Goal: Task Accomplishment & Management: Manage account settings

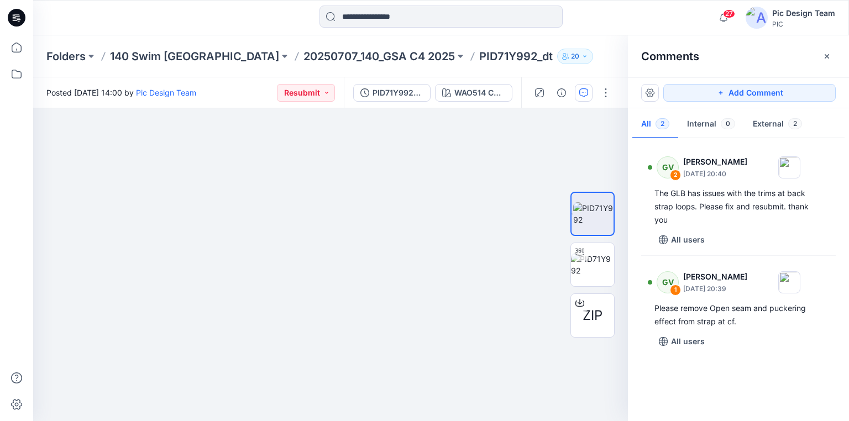
click at [76, 27] on div at bounding box center [135, 18] width 204 height 24
click at [304, 56] on p "20250707_140_GSA C4 2025" at bounding box center [380, 56] width 152 height 15
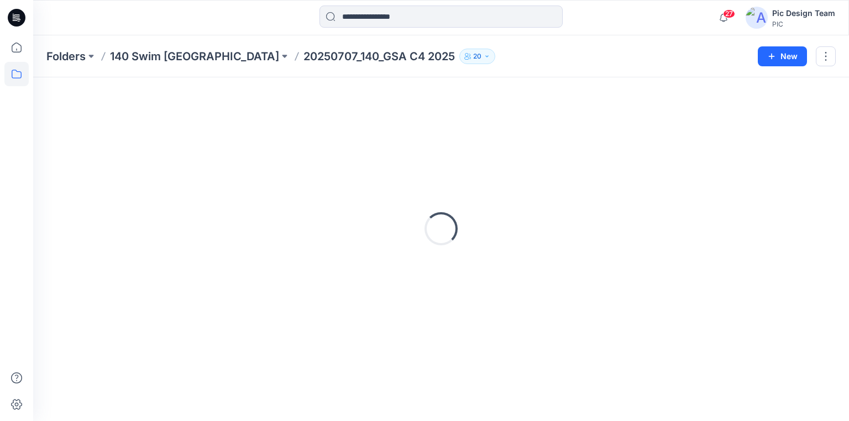
click at [304, 56] on p "20250707_140_GSA C4 2025" at bounding box center [380, 56] width 152 height 15
click at [304, 53] on p "20250707_140_GSA C4 2025" at bounding box center [380, 56] width 152 height 15
click at [19, 20] on icon at bounding box center [17, 17] width 18 height 35
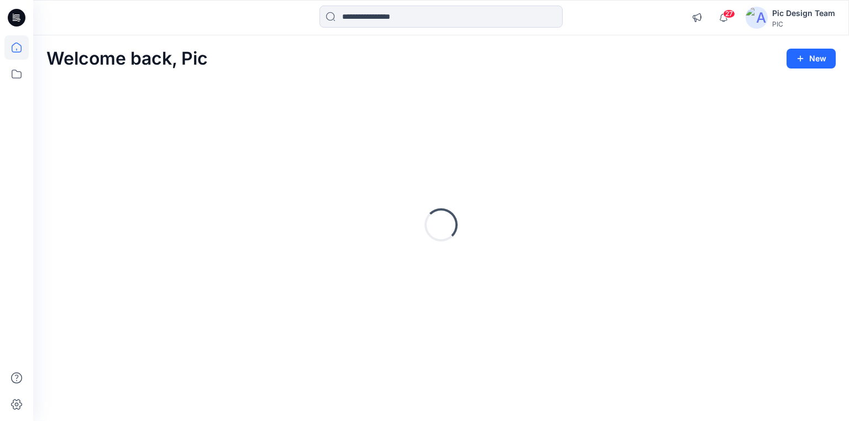
click at [19, 20] on icon at bounding box center [19, 19] width 4 height 1
click at [19, 19] on icon at bounding box center [19, 19] width 4 height 1
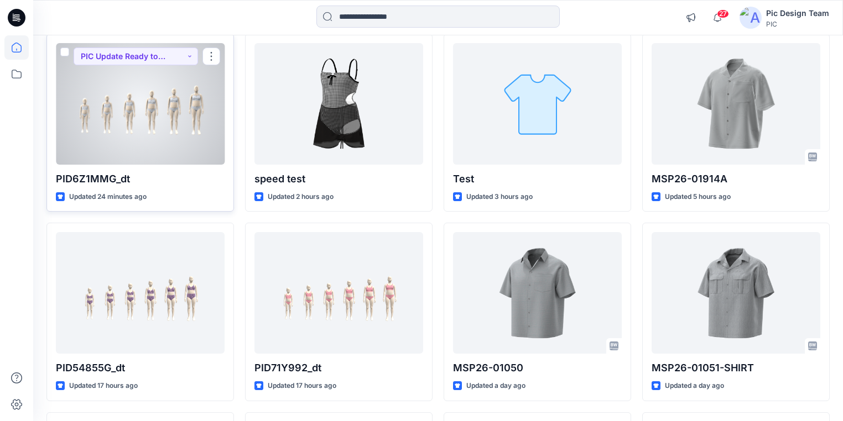
scroll to position [133, 0]
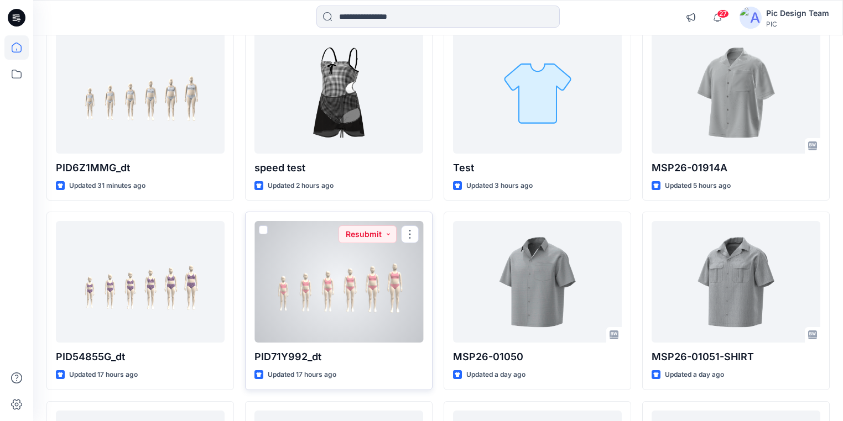
click at [359, 283] on div at bounding box center [338, 282] width 169 height 122
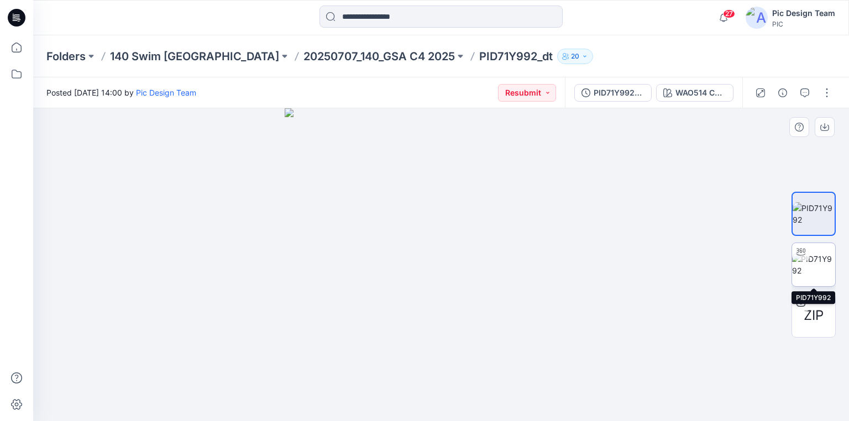
click at [817, 274] on img at bounding box center [813, 264] width 43 height 23
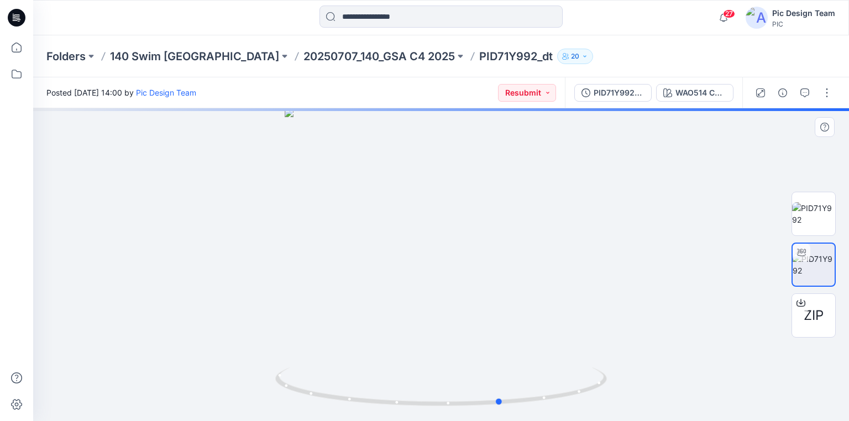
drag, startPoint x: 569, startPoint y: 395, endPoint x: 259, endPoint y: 279, distance: 331.4
click at [628, 375] on div at bounding box center [441, 264] width 816 height 313
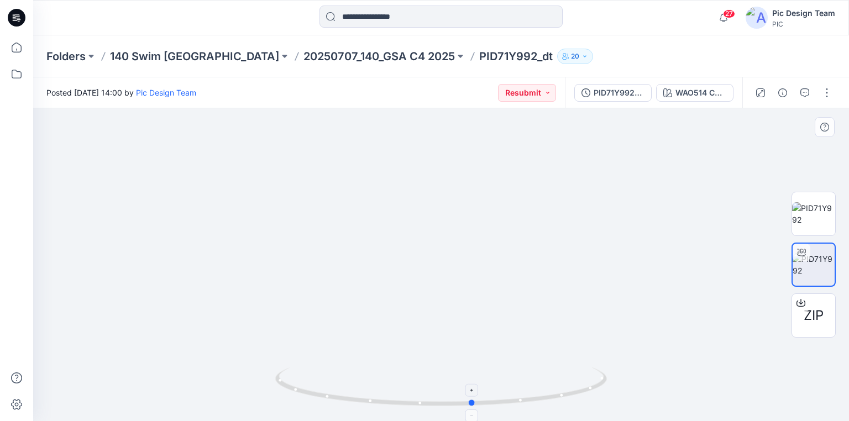
drag, startPoint x: 594, startPoint y: 389, endPoint x: 567, endPoint y: 389, distance: 27.1
click at [567, 389] on icon at bounding box center [442, 388] width 335 height 41
drag, startPoint x: 690, startPoint y: 254, endPoint x: 551, endPoint y: 254, distance: 139.3
drag, startPoint x: 683, startPoint y: 261, endPoint x: 592, endPoint y: 261, distance: 91.2
click at [706, 96] on div "WAO514 C2 Denim Blue" at bounding box center [701, 93] width 51 height 12
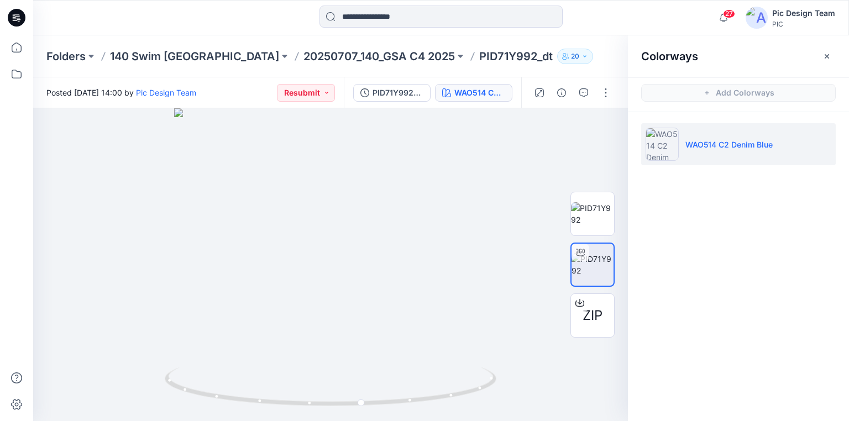
click at [725, 143] on p "WAO514 C2 Denim Blue" at bounding box center [729, 145] width 87 height 12
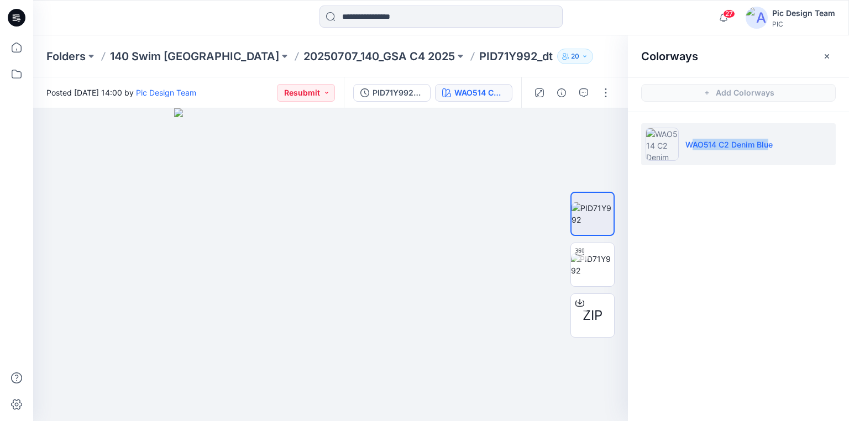
drag, startPoint x: 691, startPoint y: 144, endPoint x: 772, endPoint y: 148, distance: 81.4
click at [772, 148] on p "WAO514 C2 Denim Blue" at bounding box center [729, 145] width 87 height 12
click at [602, 93] on button "button" at bounding box center [606, 93] width 18 height 18
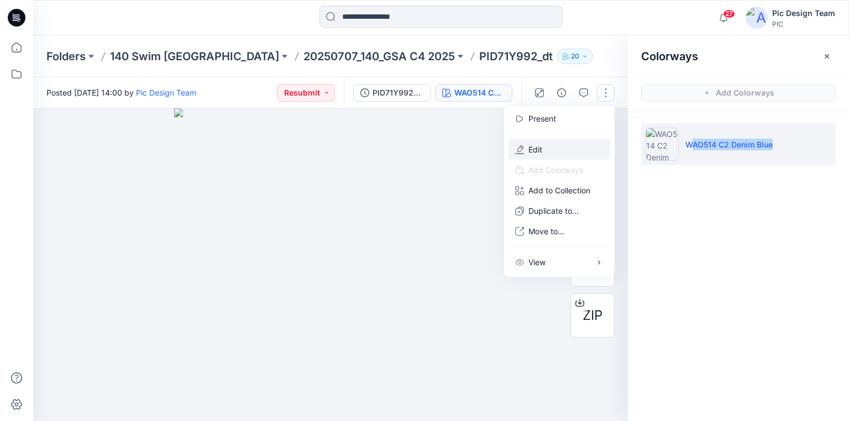
click at [547, 151] on button "Edit" at bounding box center [560, 149] width 102 height 20
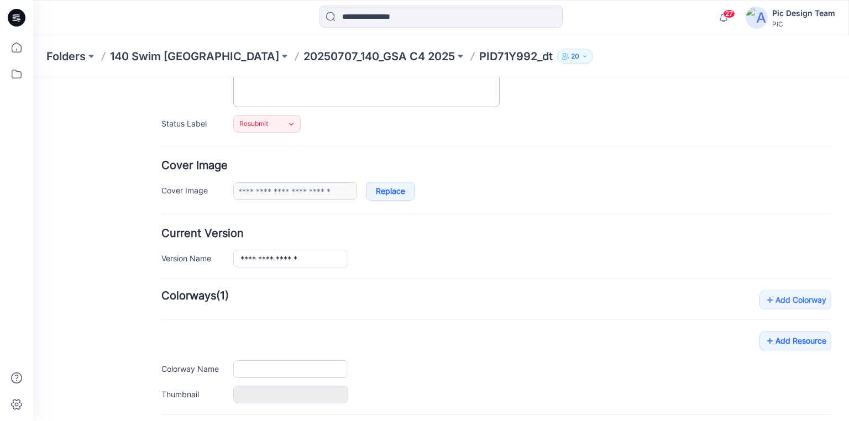
scroll to position [133, 0]
type input "**********"
type input "*********"
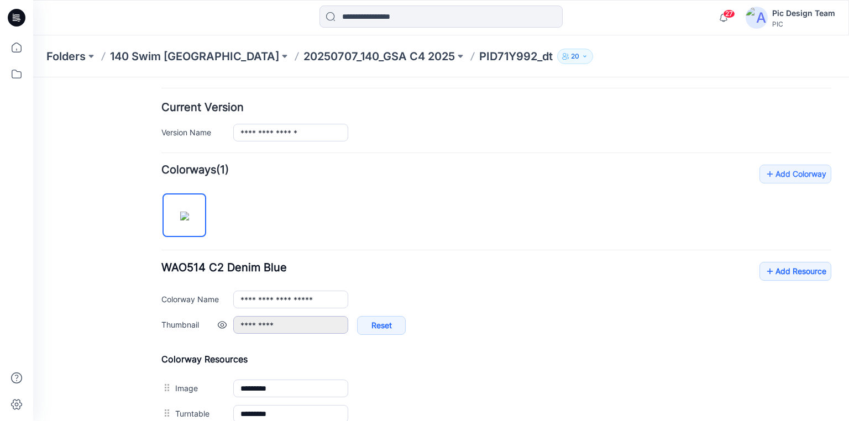
scroll to position [265, 0]
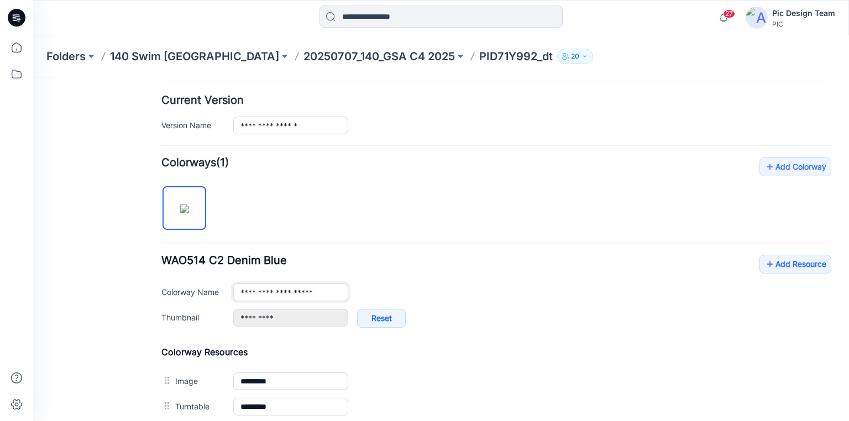
drag, startPoint x: 334, startPoint y: 287, endPoint x: 203, endPoint y: 292, distance: 130.6
click at [203, 292] on div "**********" at bounding box center [496, 293] width 670 height 18
paste input "text"
type input "**********"
click at [542, 321] on div "********* Reset" at bounding box center [532, 324] width 598 height 30
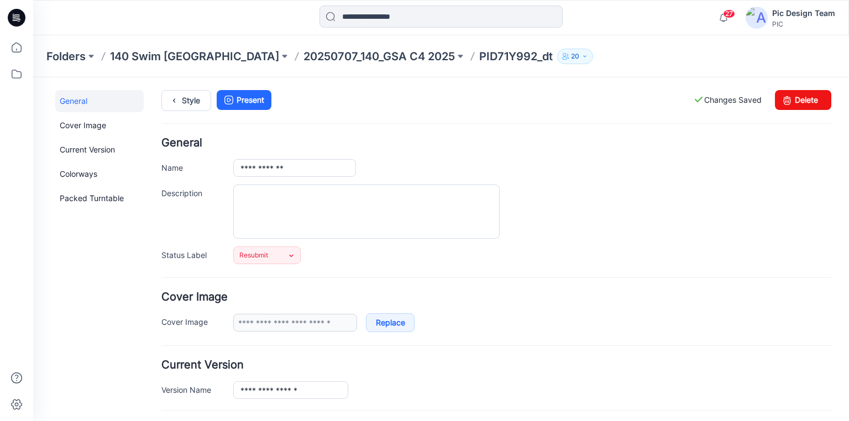
scroll to position [0, 0]
click at [344, 59] on p "20250707_140_GSA C4 2025" at bounding box center [380, 56] width 152 height 15
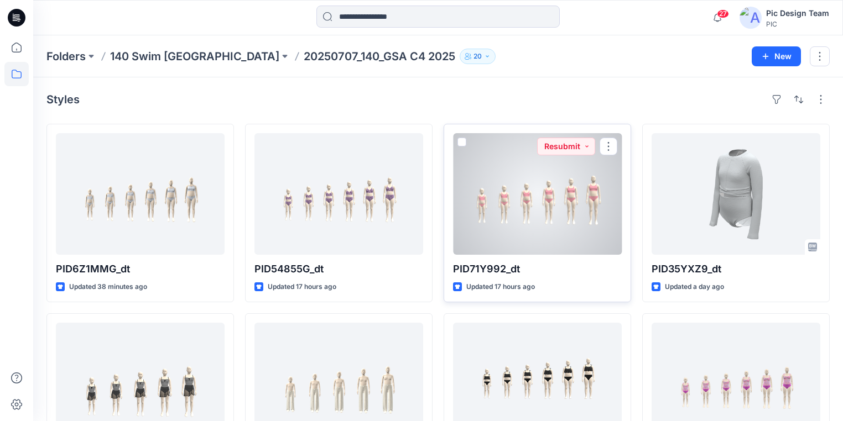
click at [535, 228] on div at bounding box center [537, 194] width 169 height 122
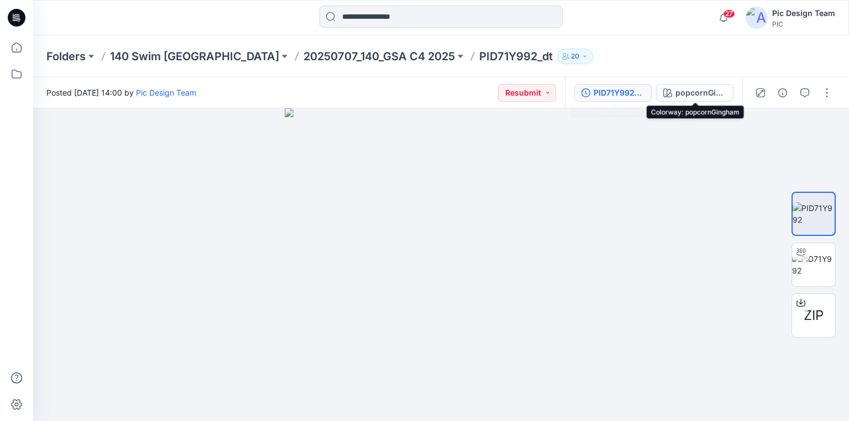
click at [630, 93] on div "PID71Y992_gsa_V1" at bounding box center [619, 93] width 51 height 12
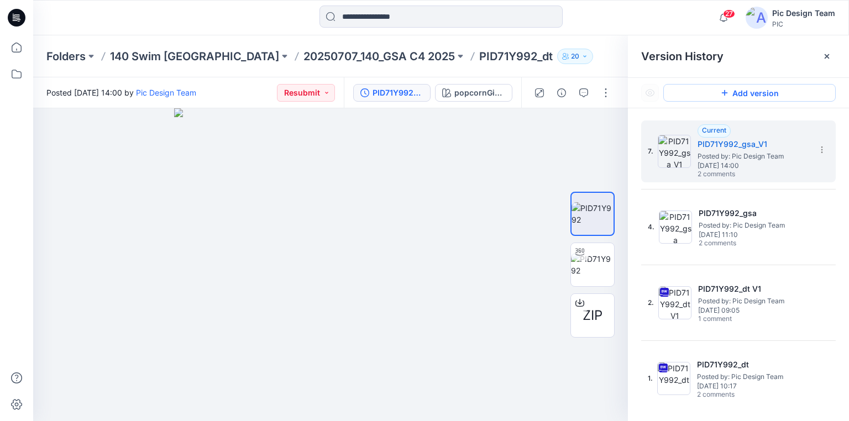
click at [763, 93] on button "Add version" at bounding box center [750, 93] width 173 height 18
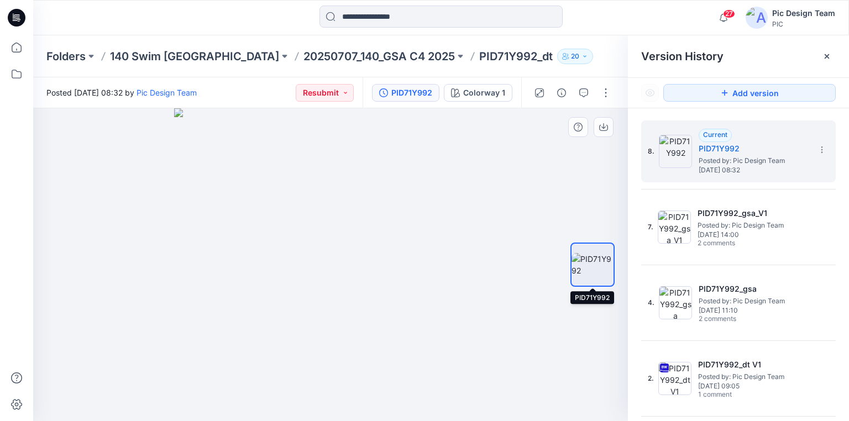
click at [595, 263] on img at bounding box center [593, 264] width 42 height 23
click at [822, 150] on icon at bounding box center [822, 150] width 1 height 1
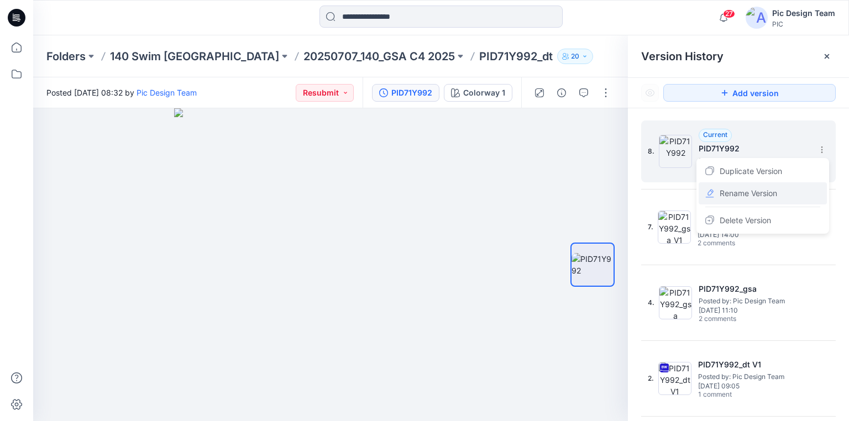
click at [756, 196] on span "Rename Version" at bounding box center [749, 193] width 58 height 13
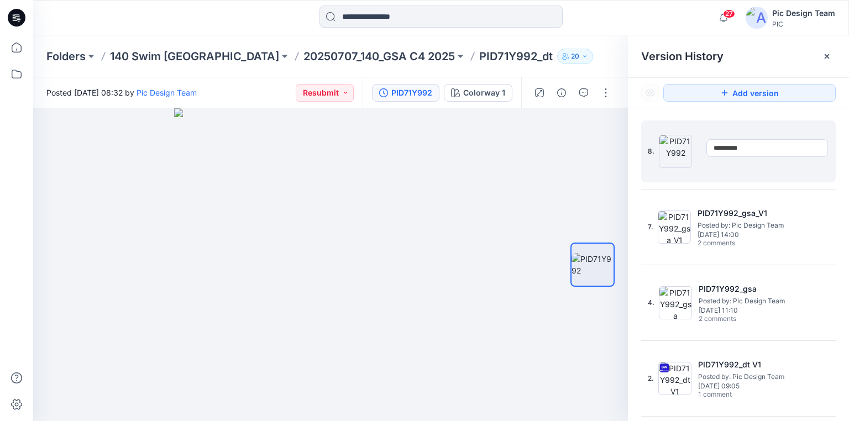
click at [761, 146] on input "*********" at bounding box center [768, 148] width 122 height 18
click at [777, 148] on input "**********" at bounding box center [768, 148] width 122 height 18
type input "**********"
click at [473, 197] on img at bounding box center [330, 264] width 313 height 313
click at [604, 93] on button "button" at bounding box center [606, 93] width 18 height 18
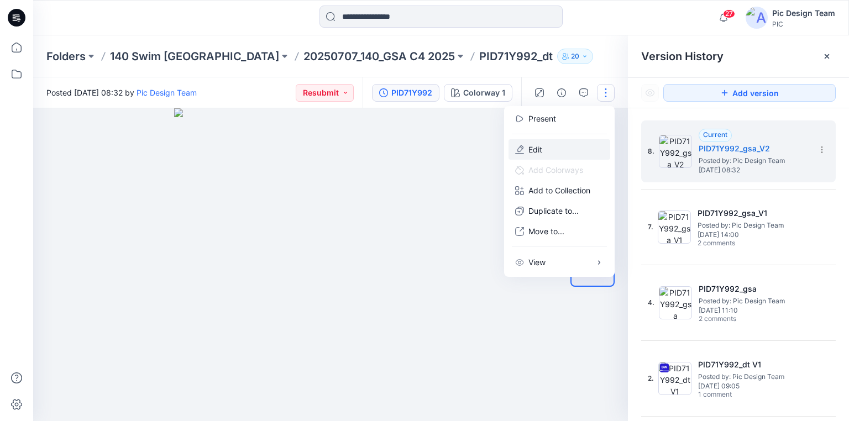
click at [548, 144] on button "Edit" at bounding box center [560, 149] width 102 height 20
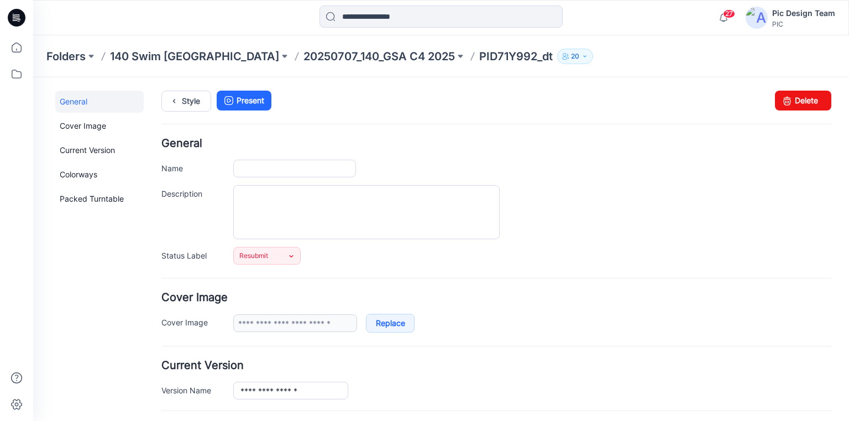
type input "**********"
type input "*********"
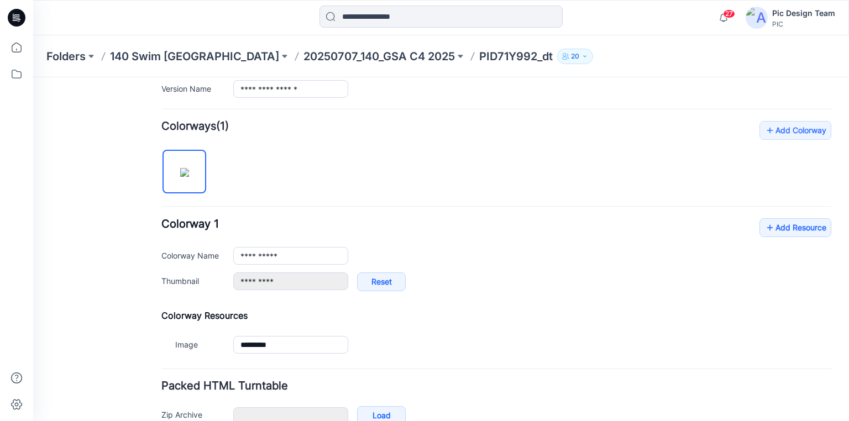
scroll to position [310, 0]
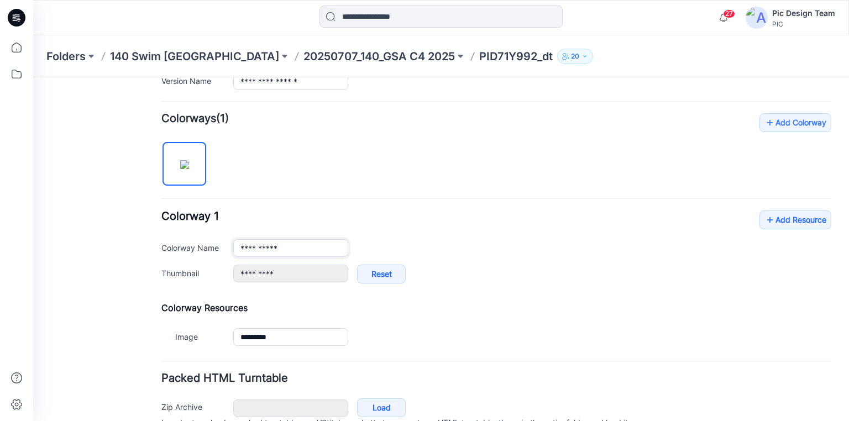
drag, startPoint x: 290, startPoint y: 247, endPoint x: 205, endPoint y: 247, distance: 85.2
click at [206, 247] on div "**********" at bounding box center [496, 248] width 670 height 18
paste input "****"
type input "**********"
click at [326, 175] on div "**********" at bounding box center [496, 231] width 670 height 237
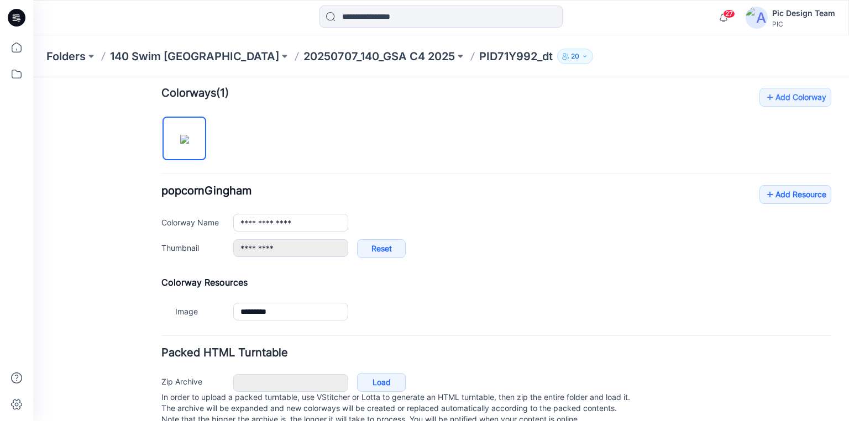
scroll to position [363, 0]
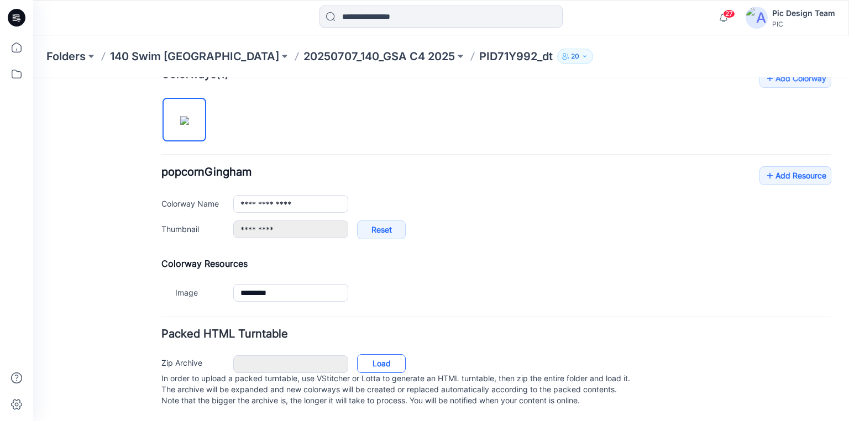
click at [385, 354] on link "Load" at bounding box center [381, 363] width 49 height 19
click at [354, 60] on p "20250707_140_GSA C4 2025" at bounding box center [380, 56] width 152 height 15
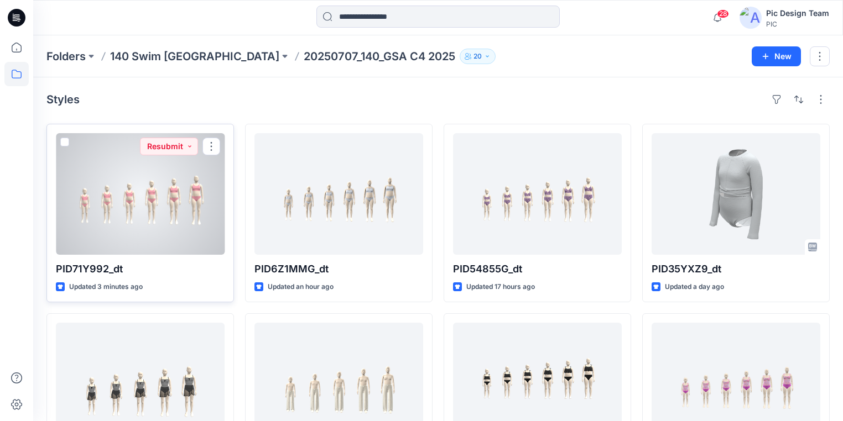
click at [202, 163] on div at bounding box center [140, 194] width 169 height 122
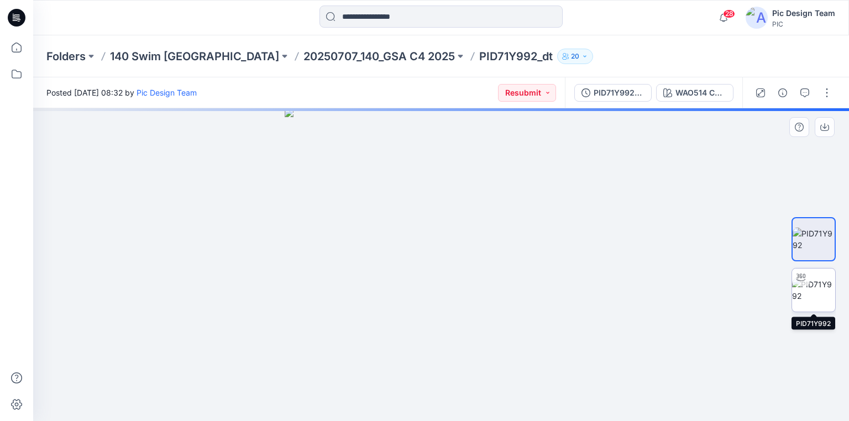
click at [814, 292] on img at bounding box center [813, 290] width 43 height 23
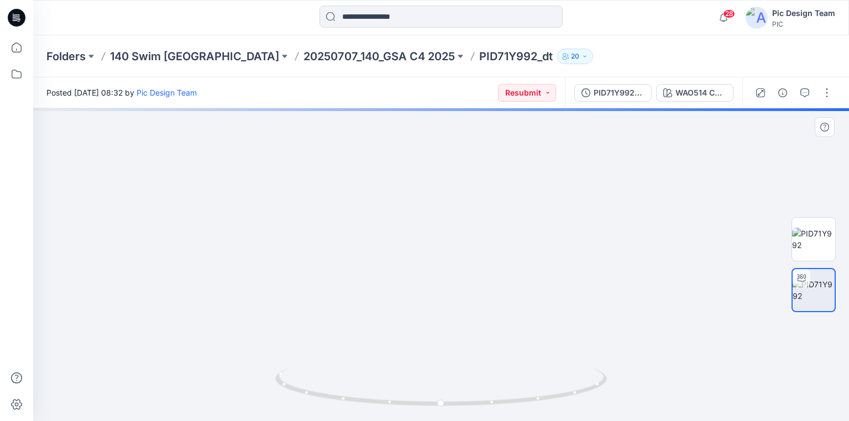
drag, startPoint x: 508, startPoint y: 276, endPoint x: 410, endPoint y: 267, distance: 98.4
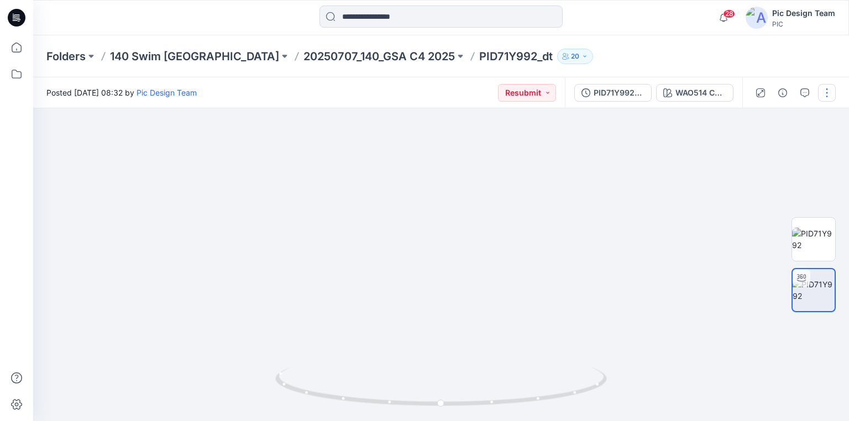
click at [823, 92] on button "button" at bounding box center [827, 93] width 18 height 18
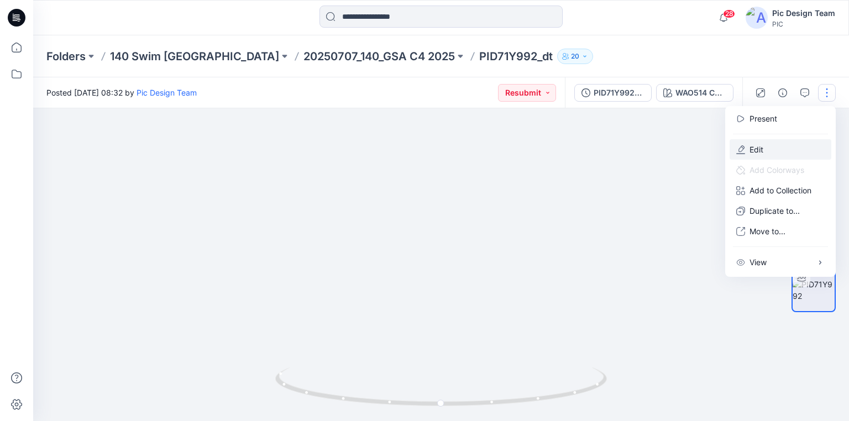
click at [777, 143] on button "Edit" at bounding box center [781, 149] width 102 height 20
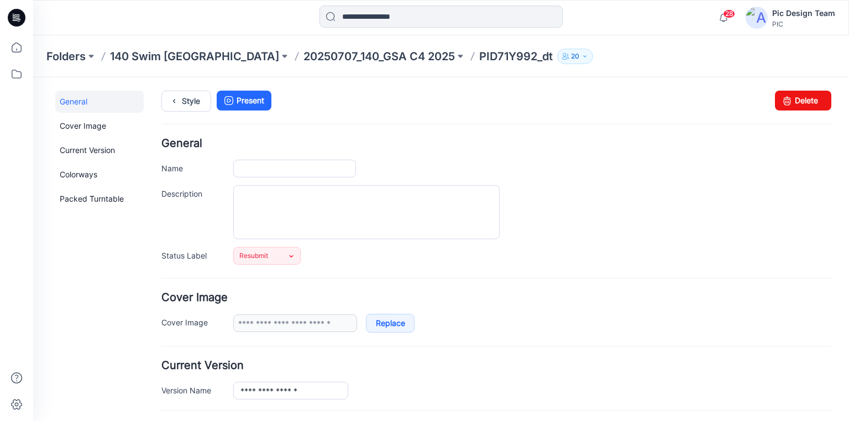
type input "**********"
type input "*********"
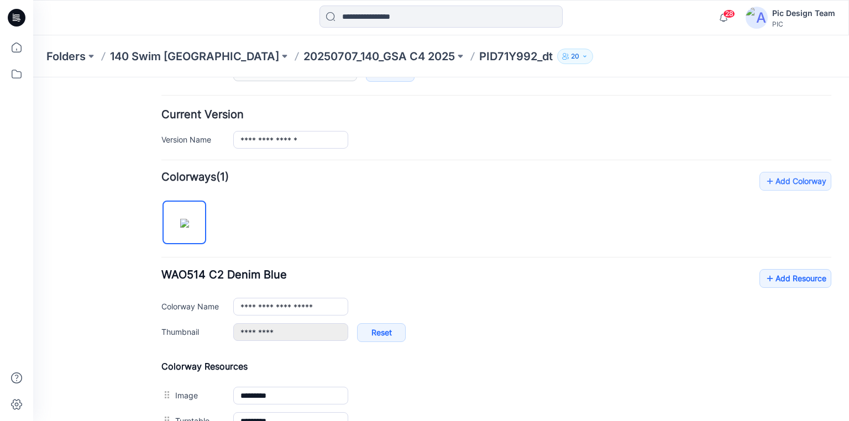
scroll to position [265, 0]
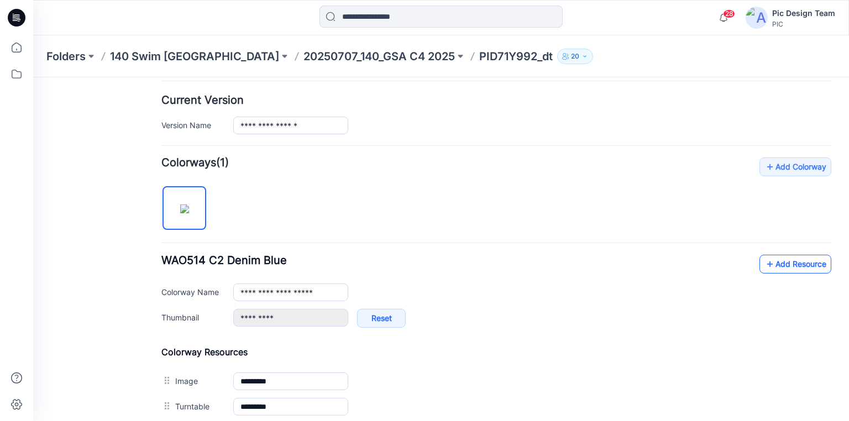
click at [780, 264] on link "Add Resource" at bounding box center [796, 264] width 72 height 19
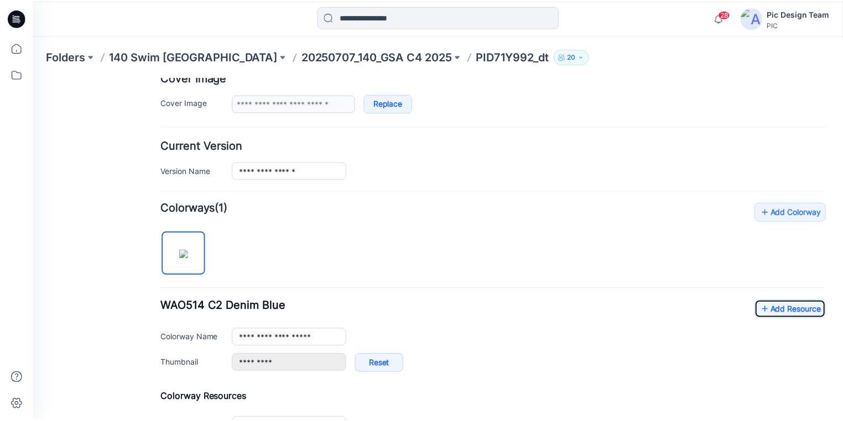
scroll to position [177, 0]
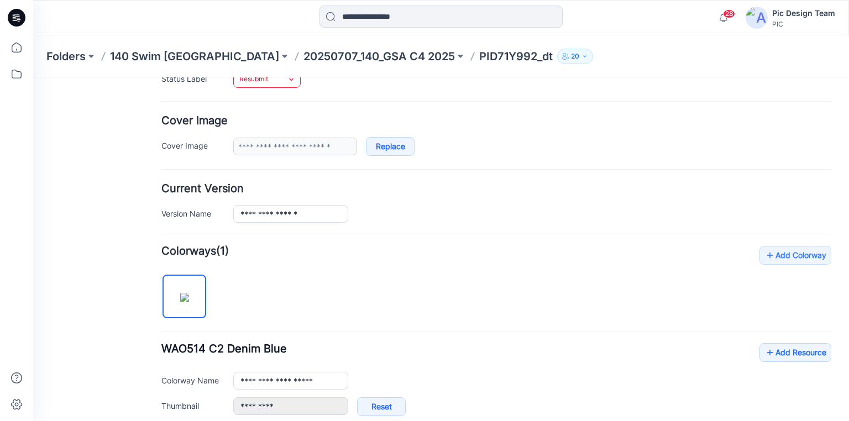
click at [290, 81] on icon at bounding box center [291, 79] width 9 height 9
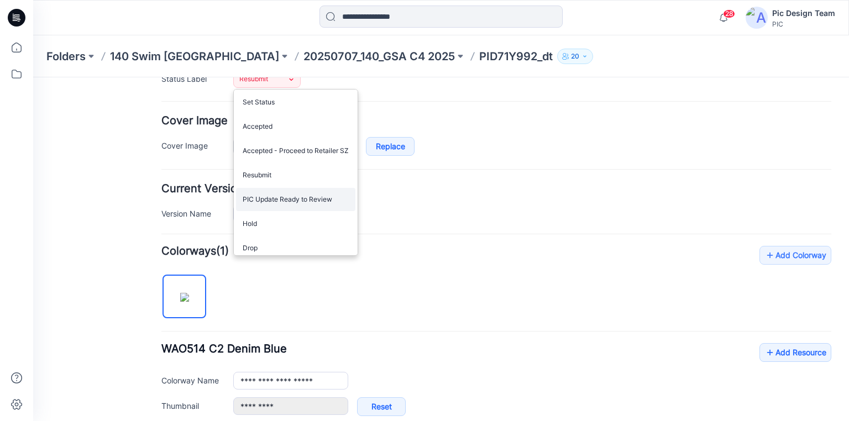
click at [269, 199] on link "PIC Update Ready to Review" at bounding box center [295, 199] width 119 height 23
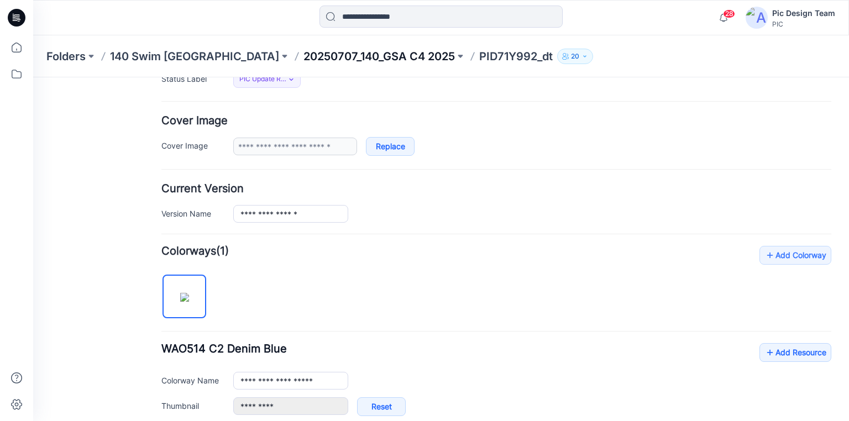
click at [304, 54] on p "20250707_140_GSA C4 2025" at bounding box center [380, 56] width 152 height 15
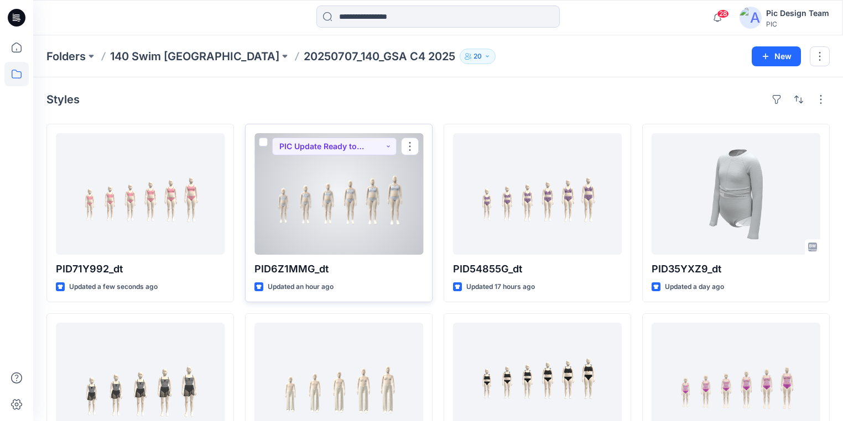
click at [356, 222] on div at bounding box center [338, 194] width 169 height 122
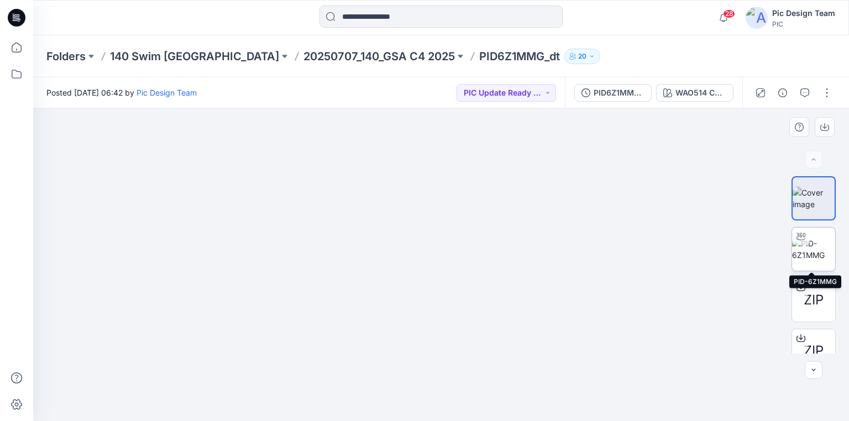
click at [798, 251] on img at bounding box center [813, 249] width 43 height 23
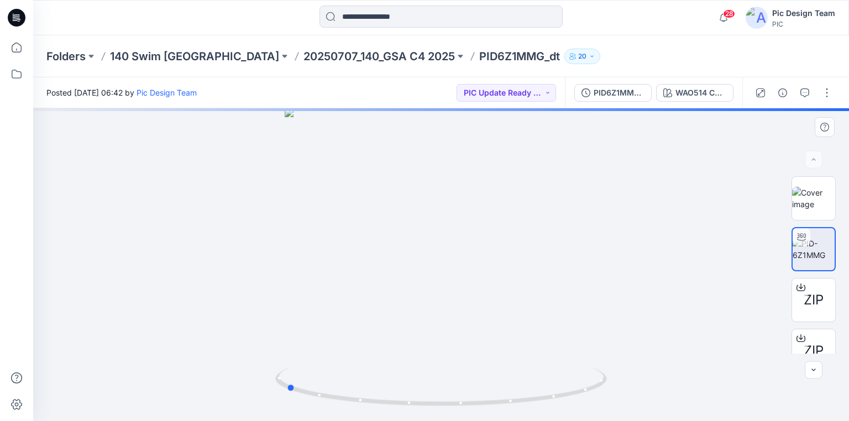
drag, startPoint x: 560, startPoint y: 399, endPoint x: 404, endPoint y: 356, distance: 161.2
click at [404, 356] on div at bounding box center [441, 264] width 816 height 313
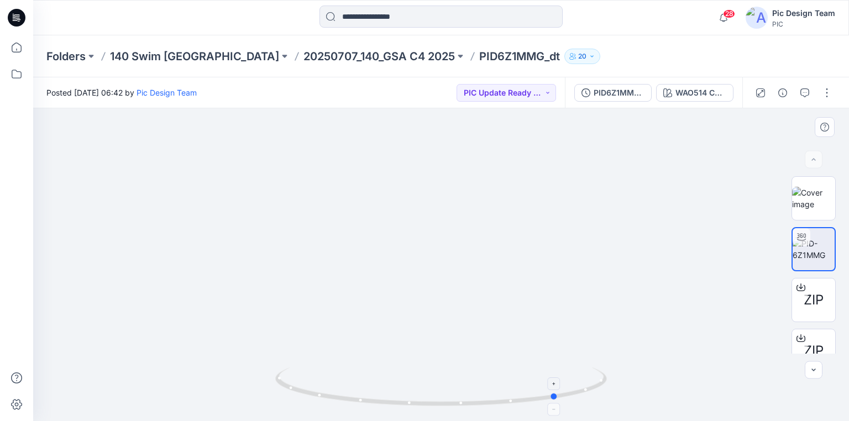
drag, startPoint x: 426, startPoint y: 405, endPoint x: 367, endPoint y: 395, distance: 59.9
click at [367, 395] on icon at bounding box center [442, 388] width 335 height 41
drag, startPoint x: 500, startPoint y: 404, endPoint x: 480, endPoint y: 404, distance: 19.9
click at [480, 404] on icon at bounding box center [442, 388] width 335 height 41
click at [799, 286] on icon at bounding box center [801, 287] width 9 height 9
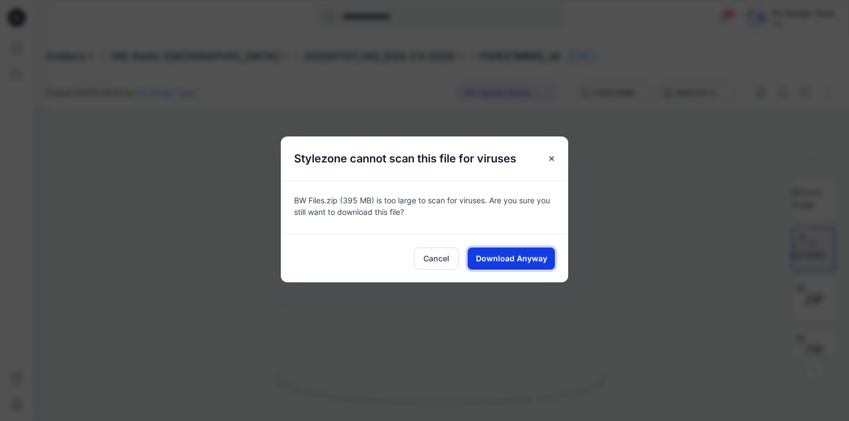
click at [524, 259] on span "Download Anyway" at bounding box center [511, 259] width 71 height 12
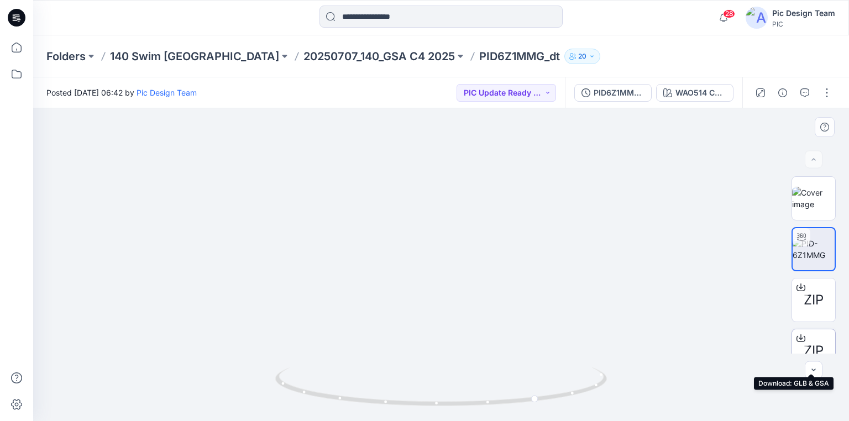
click at [800, 338] on icon at bounding box center [801, 338] width 9 height 9
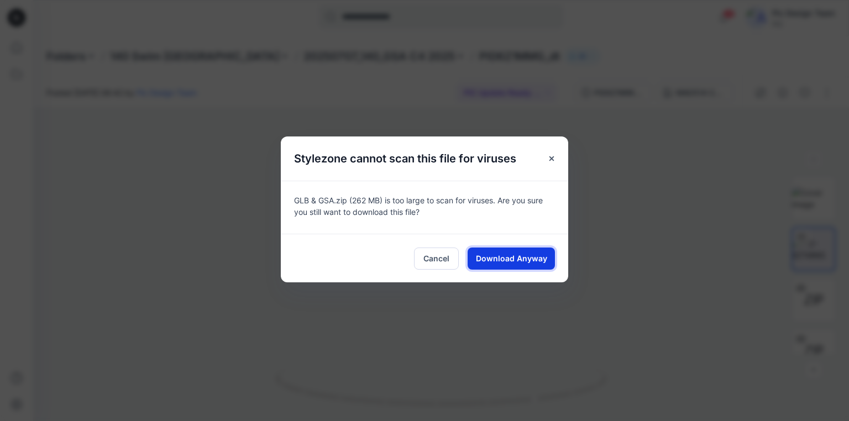
click at [514, 250] on button "Download Anyway" at bounding box center [511, 259] width 87 height 22
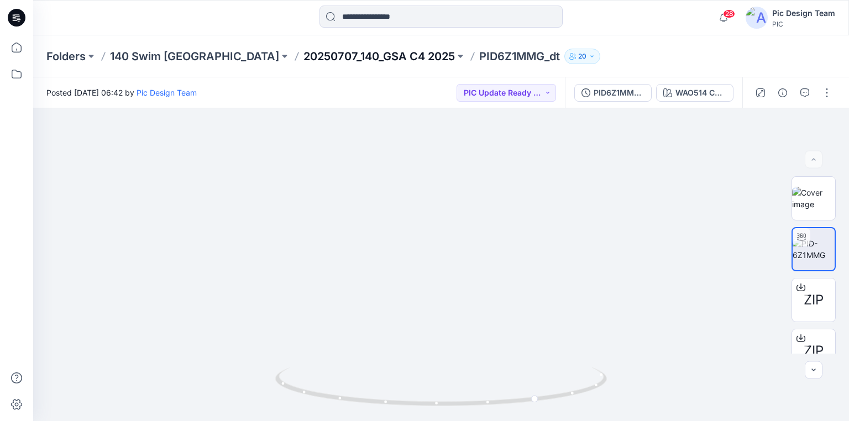
click at [304, 55] on p "20250707_140_GSA C4 2025" at bounding box center [380, 56] width 152 height 15
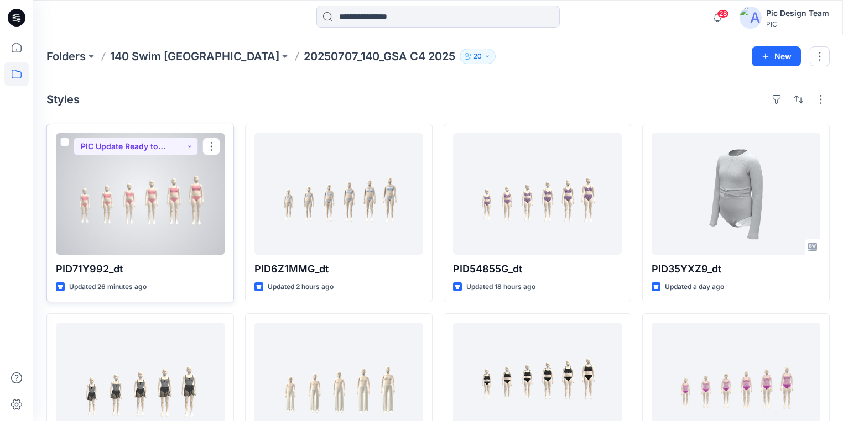
click at [163, 226] on div at bounding box center [140, 194] width 169 height 122
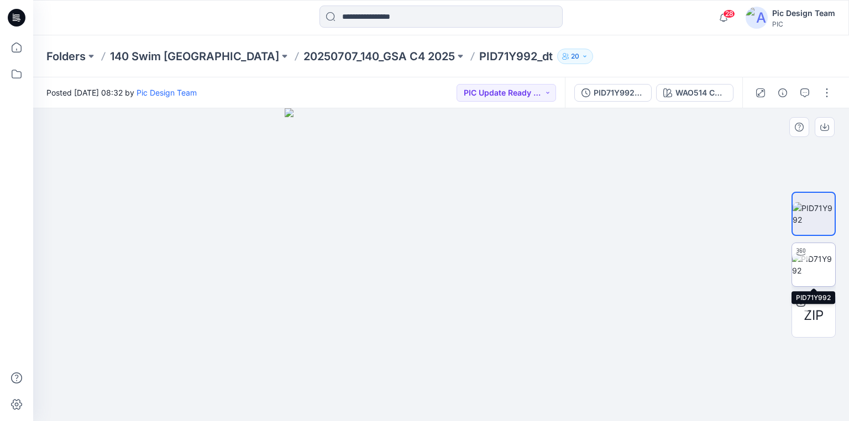
click at [811, 264] on img at bounding box center [813, 264] width 43 height 23
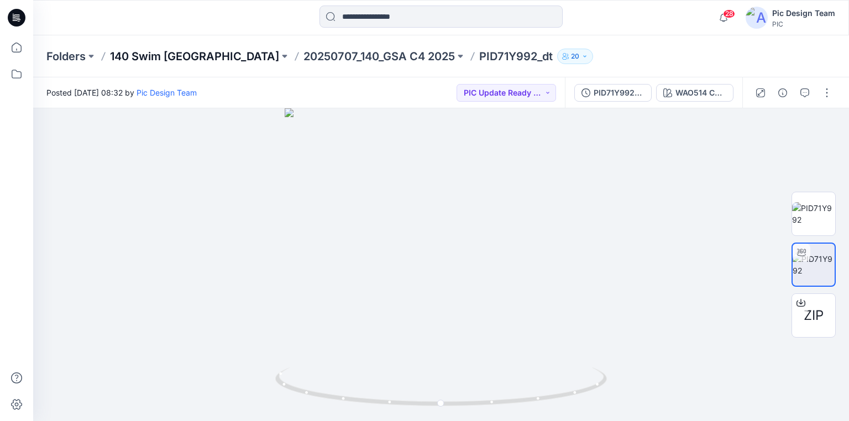
click at [126, 56] on p "140 Swim [GEOGRAPHIC_DATA]" at bounding box center [194, 56] width 169 height 15
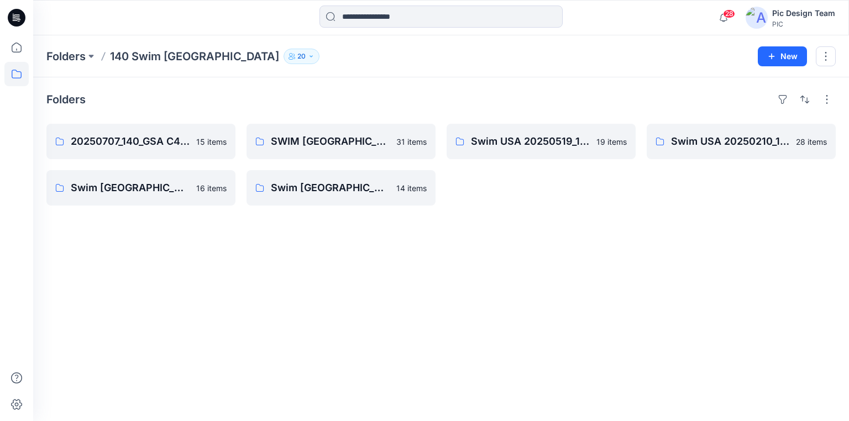
click at [17, 24] on icon at bounding box center [17, 18] width 18 height 18
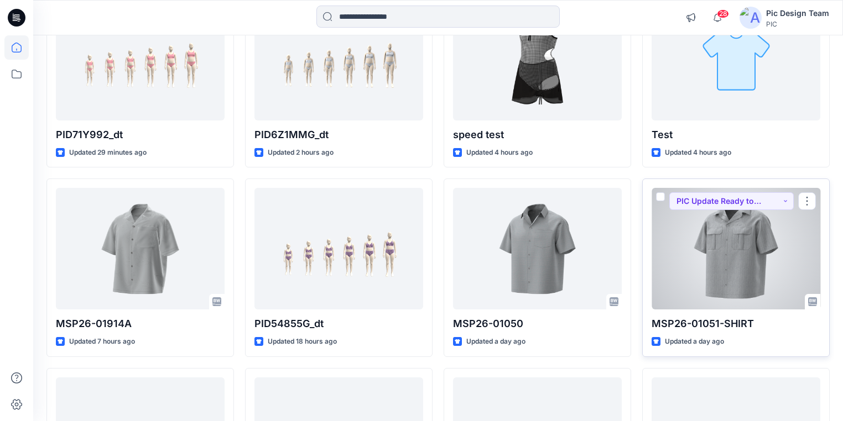
scroll to position [265, 0]
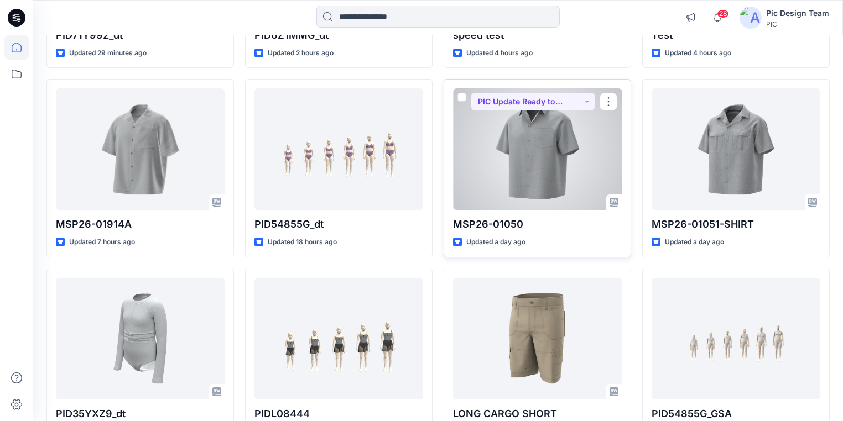
click at [583, 165] on div at bounding box center [537, 149] width 169 height 122
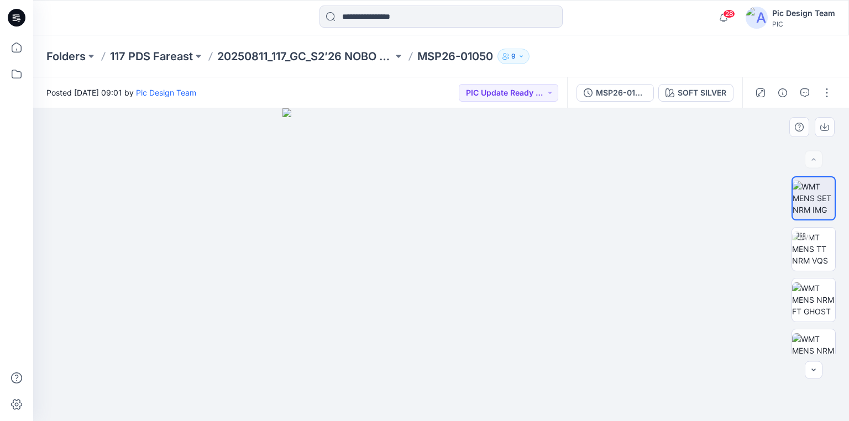
drag, startPoint x: 520, startPoint y: 178, endPoint x: 552, endPoint y: 250, distance: 78.9
click at [810, 253] on img at bounding box center [813, 249] width 43 height 35
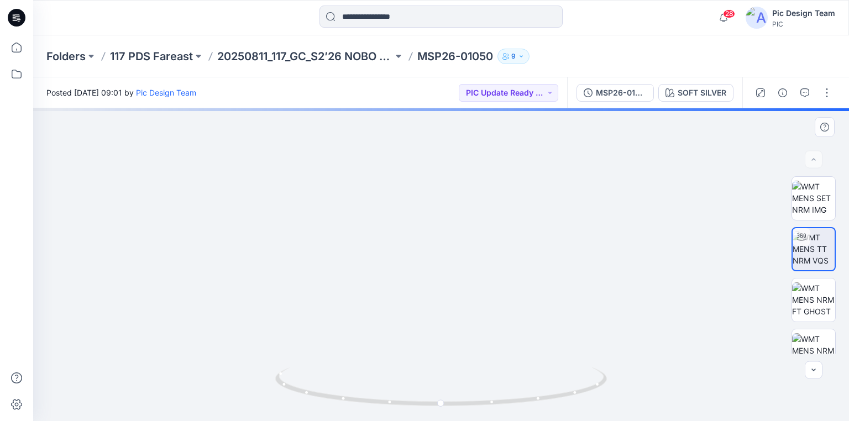
drag, startPoint x: 462, startPoint y: 162, endPoint x: 467, endPoint y: 253, distance: 91.4
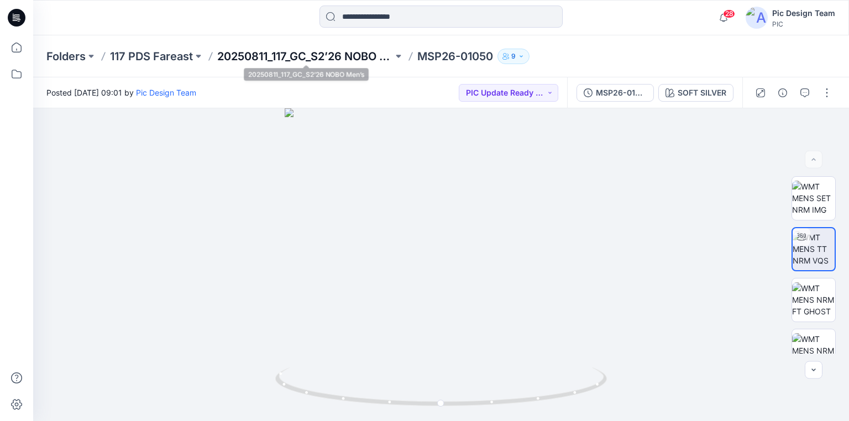
click at [235, 61] on p "20250811_117_GC_S2’26 NOBO Men’s" at bounding box center [305, 56] width 176 height 15
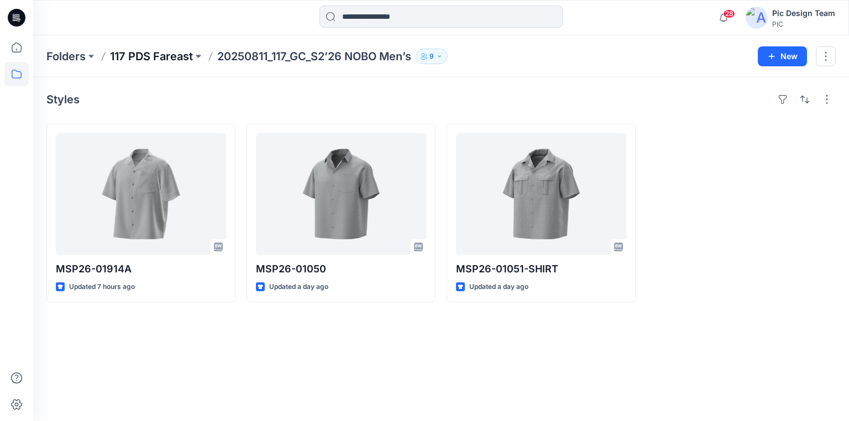
click at [157, 54] on p "117 PDS Fareast" at bounding box center [151, 56] width 83 height 15
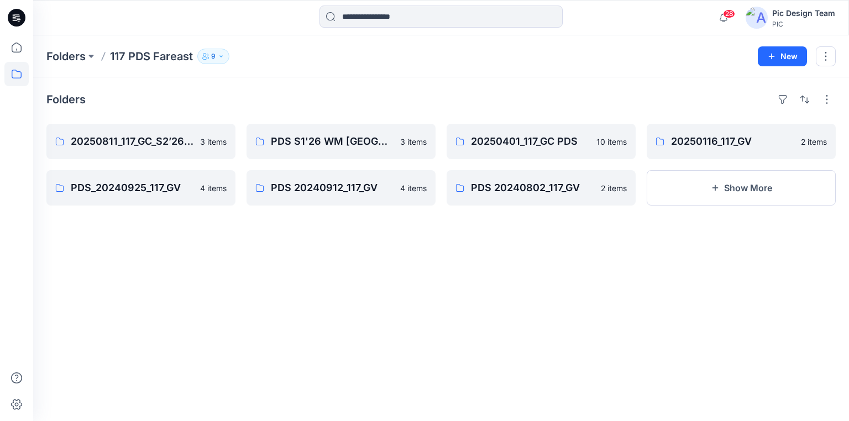
click at [11, 18] on icon at bounding box center [17, 18] width 18 height 18
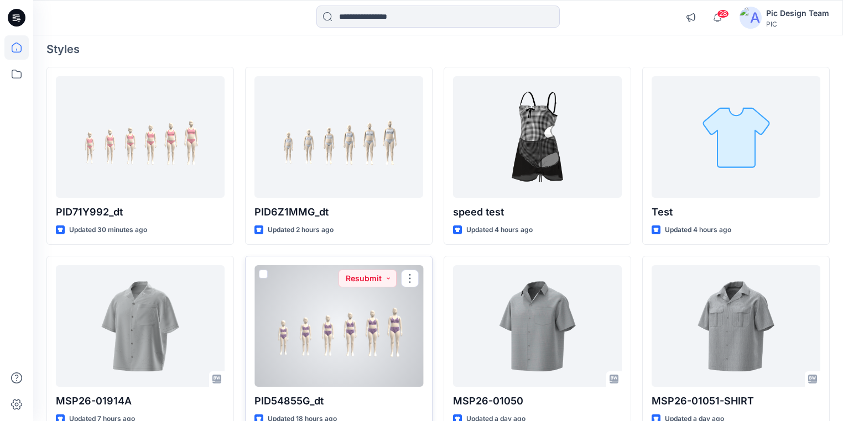
scroll to position [133, 0]
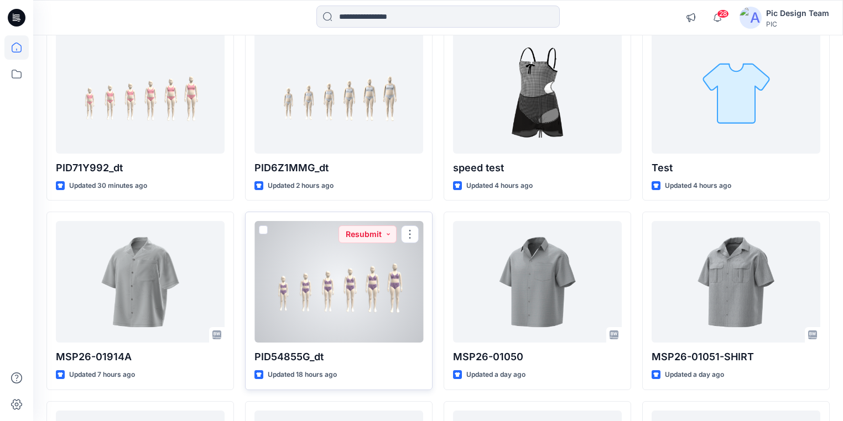
click at [328, 286] on div at bounding box center [338, 282] width 169 height 122
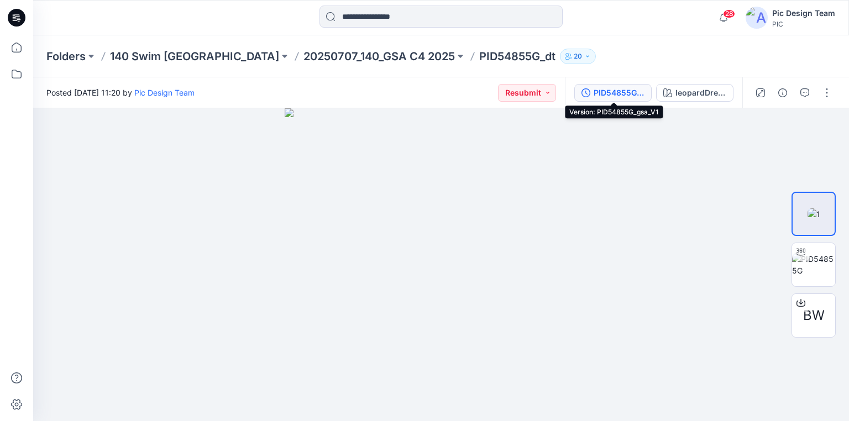
click at [628, 96] on div "PID54855G_gsa_V1" at bounding box center [619, 93] width 51 height 12
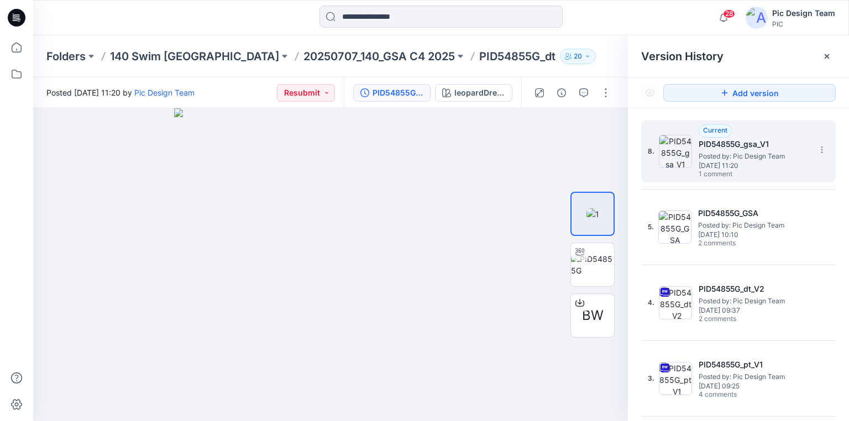
click at [766, 150] on h5 "PID54855G_gsa_V1" at bounding box center [754, 144] width 111 height 13
click at [586, 93] on icon "button" at bounding box center [583, 92] width 9 height 9
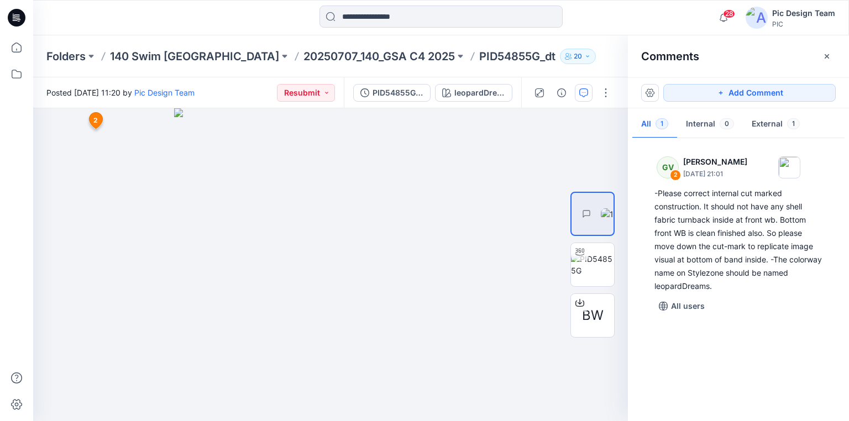
click at [754, 362] on div "GV 2 [PERSON_NAME] [DATE] 21:01 -Please correct internal cut marked constructio…" at bounding box center [738, 277] width 221 height 272
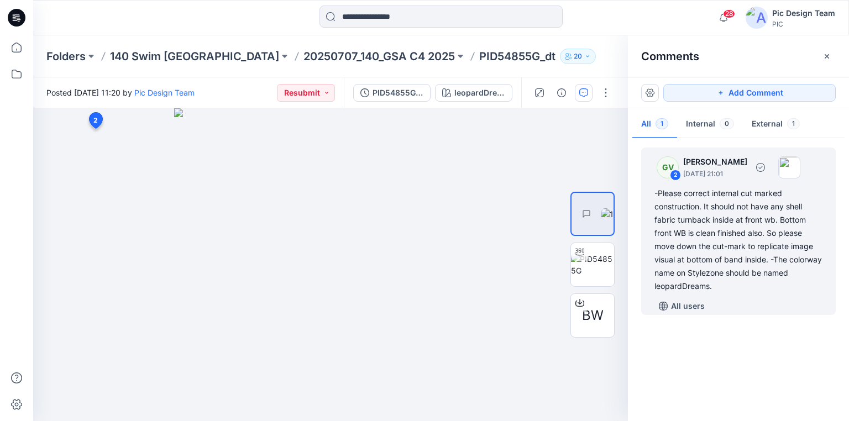
click at [682, 286] on div "-Please correct internal cut marked construction. It should not have any shell …" at bounding box center [739, 240] width 168 height 106
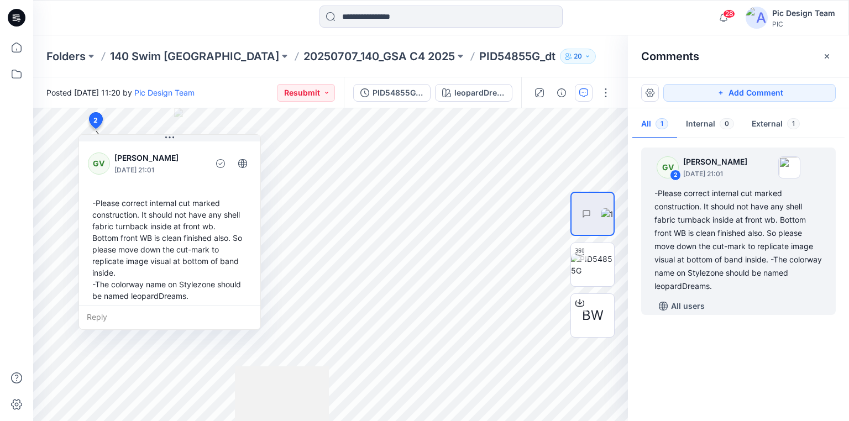
click at [781, 384] on div "GV 2 [PERSON_NAME] [DATE] 21:01 -Please correct internal cut marked constructio…" at bounding box center [738, 277] width 221 height 272
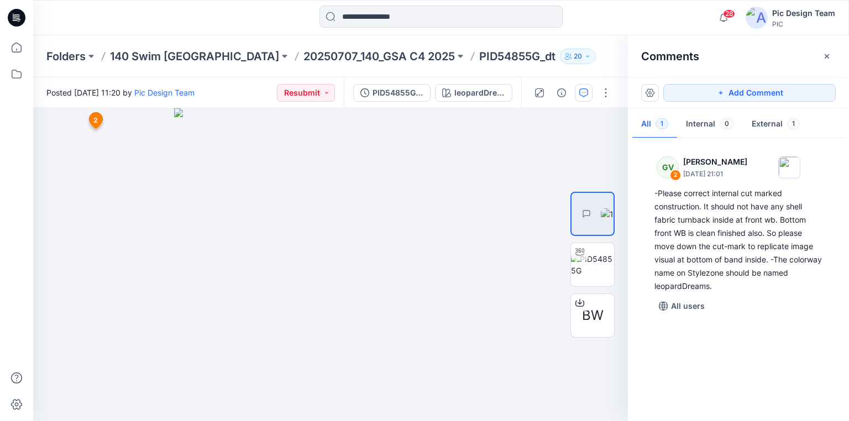
click at [770, 344] on div "GV 2 [PERSON_NAME] [DATE] 21:01 -Please correct internal cut marked constructio…" at bounding box center [738, 277] width 221 height 272
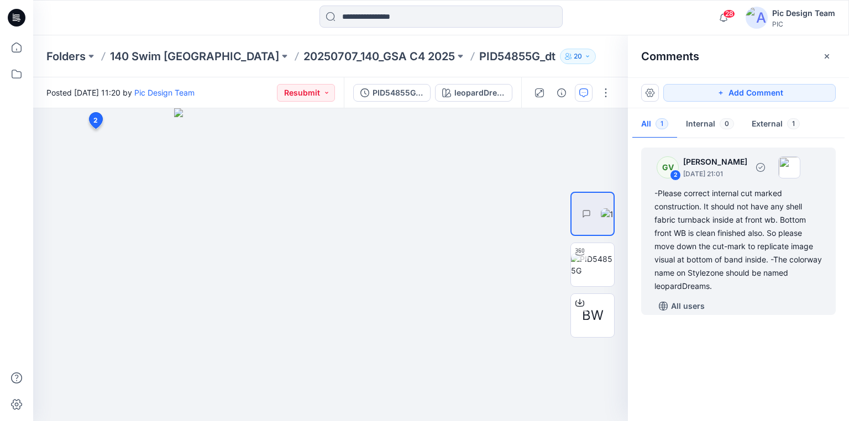
click at [682, 233] on div "-Please correct internal cut marked construction. It should not have any shell …" at bounding box center [739, 240] width 168 height 106
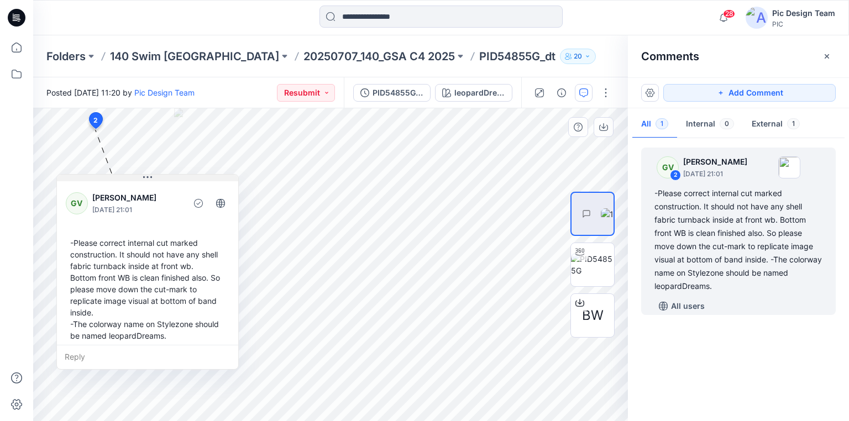
drag, startPoint x: 144, startPoint y: 139, endPoint x: 122, endPoint y: 179, distance: 45.5
click at [122, 179] on button at bounding box center [147, 178] width 181 height 7
click at [304, 53] on p "20250707_140_GSA C4 2025" at bounding box center [380, 56] width 152 height 15
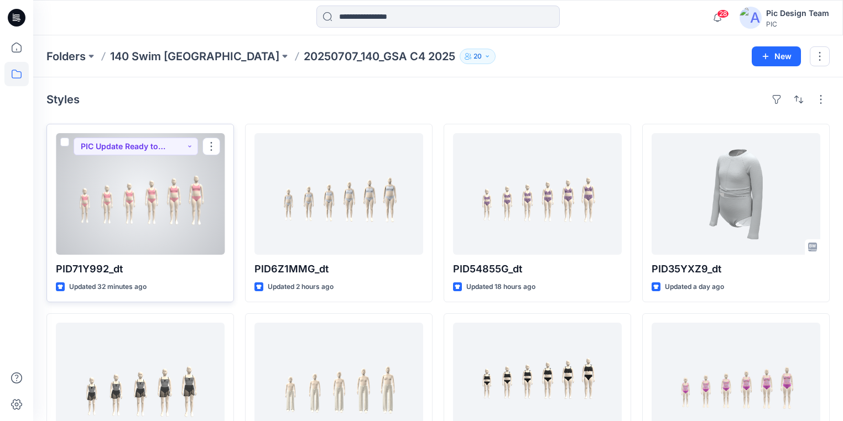
click at [147, 212] on div at bounding box center [140, 194] width 169 height 122
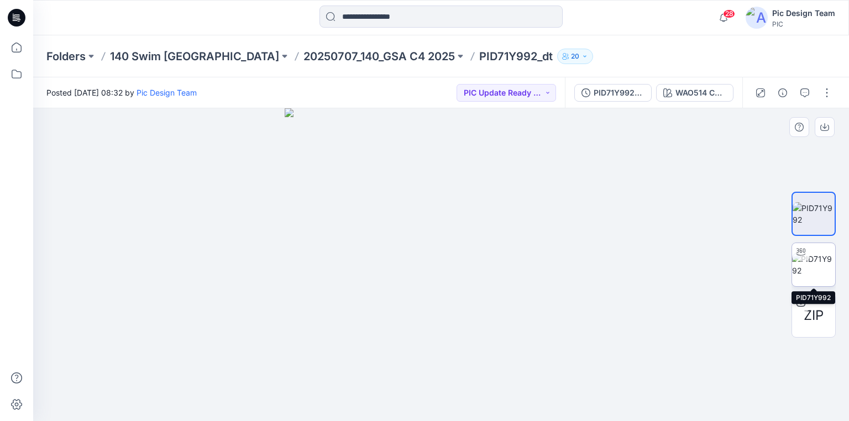
drag, startPoint x: 829, startPoint y: 276, endPoint x: 822, endPoint y: 271, distance: 9.2
click at [829, 275] on img at bounding box center [813, 264] width 43 height 23
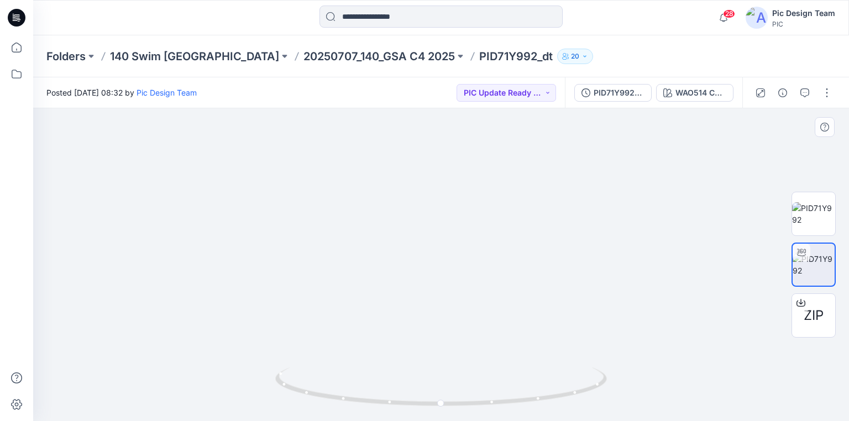
click at [349, 311] on img at bounding box center [442, 185] width 632 height 473
click at [621, 89] on div "PID71Y992_gsa_V2" at bounding box center [619, 93] width 51 height 12
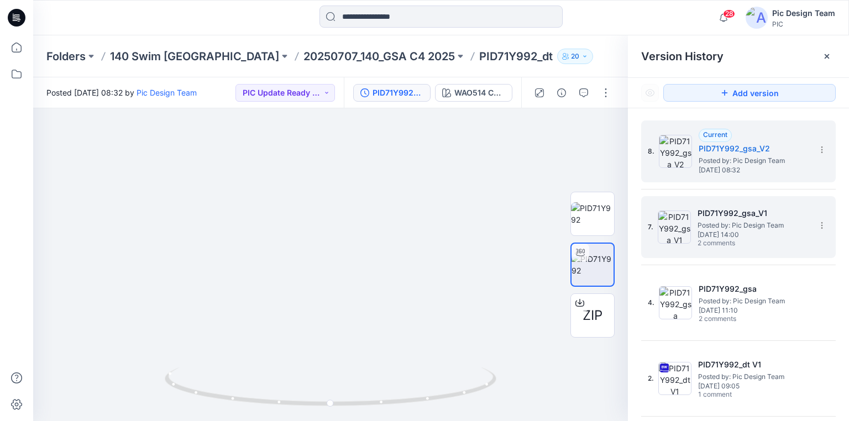
click at [746, 222] on span "Posted by: Pic Design Team" at bounding box center [753, 225] width 111 height 11
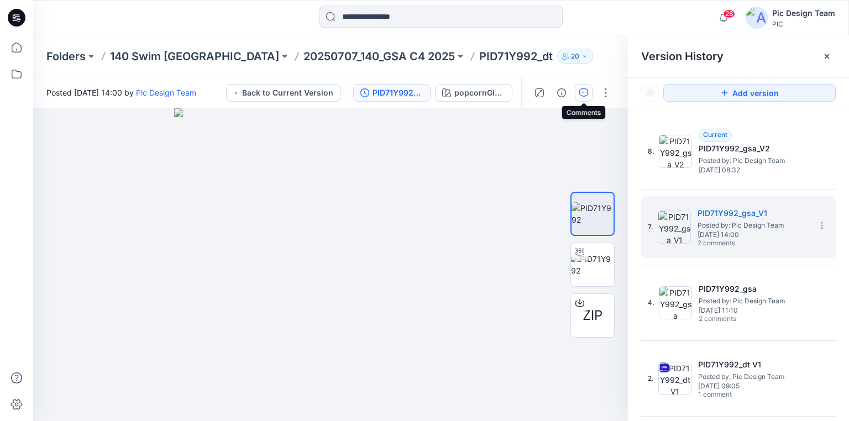
click at [582, 96] on icon "button" at bounding box center [583, 92] width 9 height 9
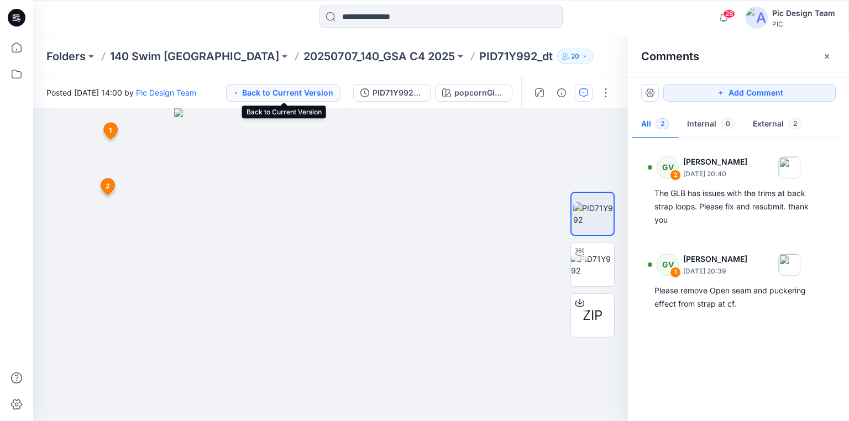
click at [310, 93] on button "Back to Current Version" at bounding box center [283, 93] width 114 height 18
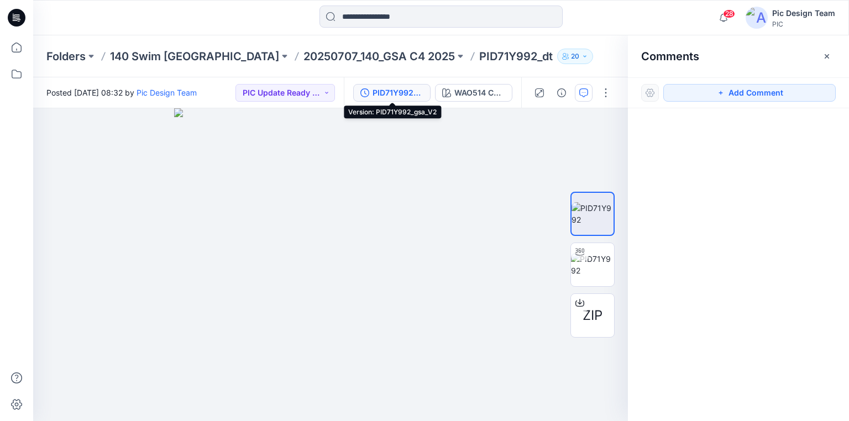
click at [386, 88] on div "PID71Y992_gsa_V2" at bounding box center [398, 93] width 51 height 12
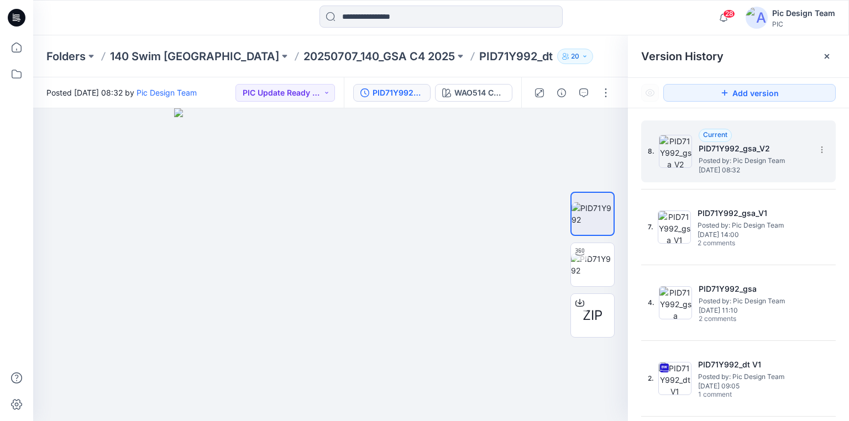
click at [715, 161] on span "Posted by: Pic Design Team" at bounding box center [754, 160] width 111 height 11
click at [589, 266] on img at bounding box center [592, 264] width 43 height 23
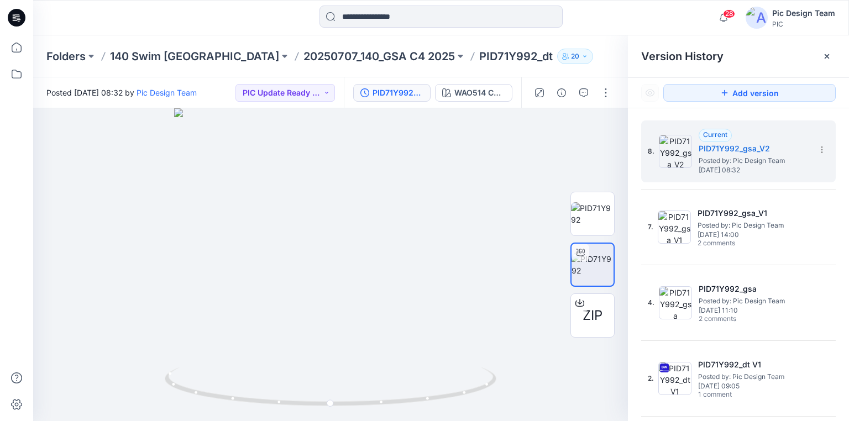
click at [749, 189] on hr at bounding box center [738, 189] width 195 height 1
click at [472, 176] on div at bounding box center [330, 264] width 595 height 313
click at [400, 94] on div "PID71Y992_gsa_V2" at bounding box center [398, 93] width 51 height 12
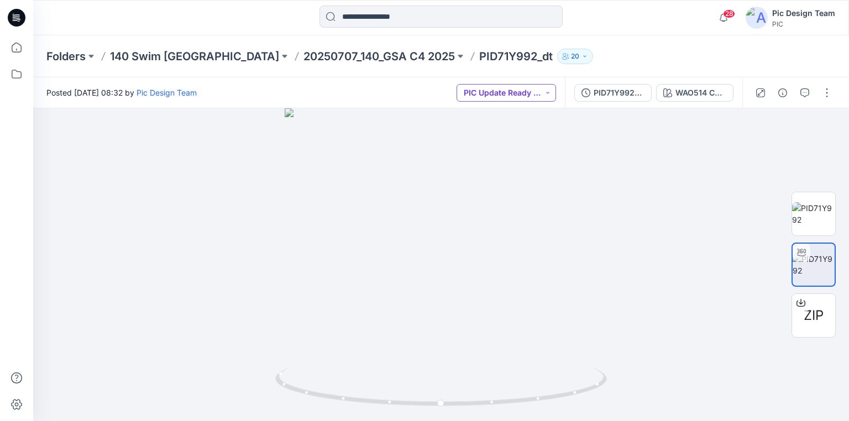
click at [498, 97] on button "PIC Update Ready to Review" at bounding box center [507, 93] width 100 height 18
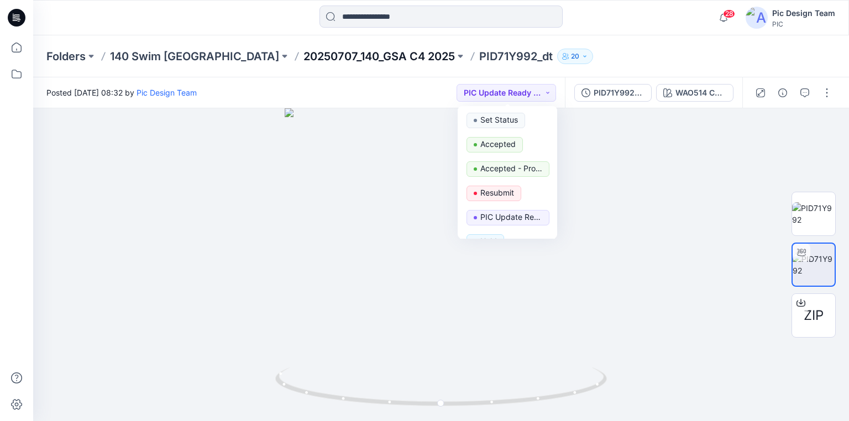
click at [337, 59] on p "20250707_140_GSA C4 2025" at bounding box center [380, 56] width 152 height 15
